Goal: Transaction & Acquisition: Purchase product/service

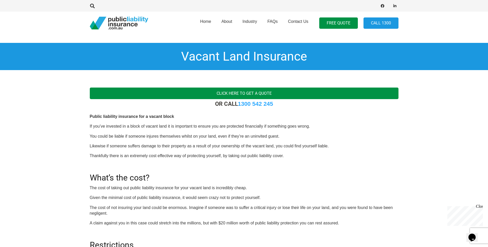
click at [247, 93] on link "Click here to get a quote" at bounding box center [244, 94] width 309 height 12
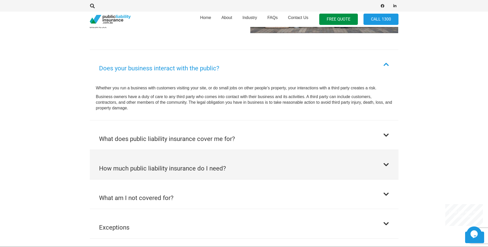
scroll to position [257, 0]
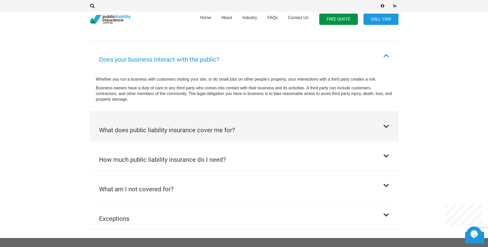
click at [304, 137] on button "What does public liability insurance cover me for?" at bounding box center [244, 126] width 309 height 29
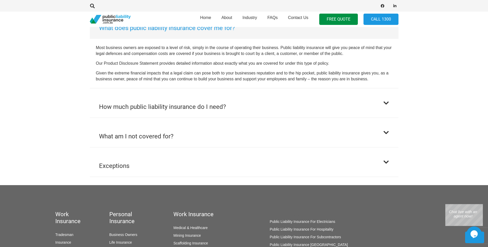
scroll to position [327, 0]
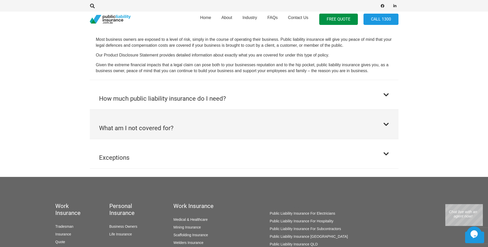
click at [381, 123] on button "What am I not covered for?" at bounding box center [244, 124] width 309 height 29
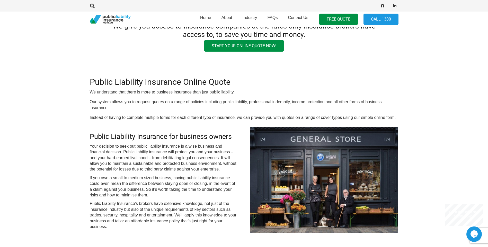
scroll to position [0, 0]
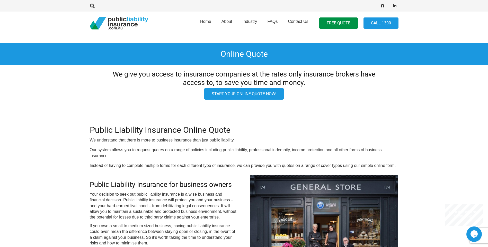
click at [247, 95] on link "Start your online quote now!" at bounding box center [243, 94] width 79 height 12
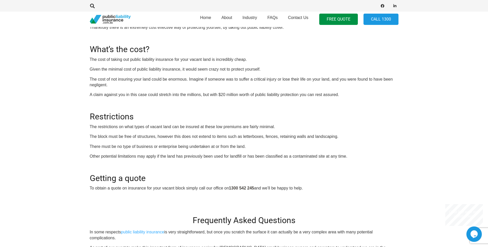
scroll to position [103, 0]
